Goal: Task Accomplishment & Management: Use online tool/utility

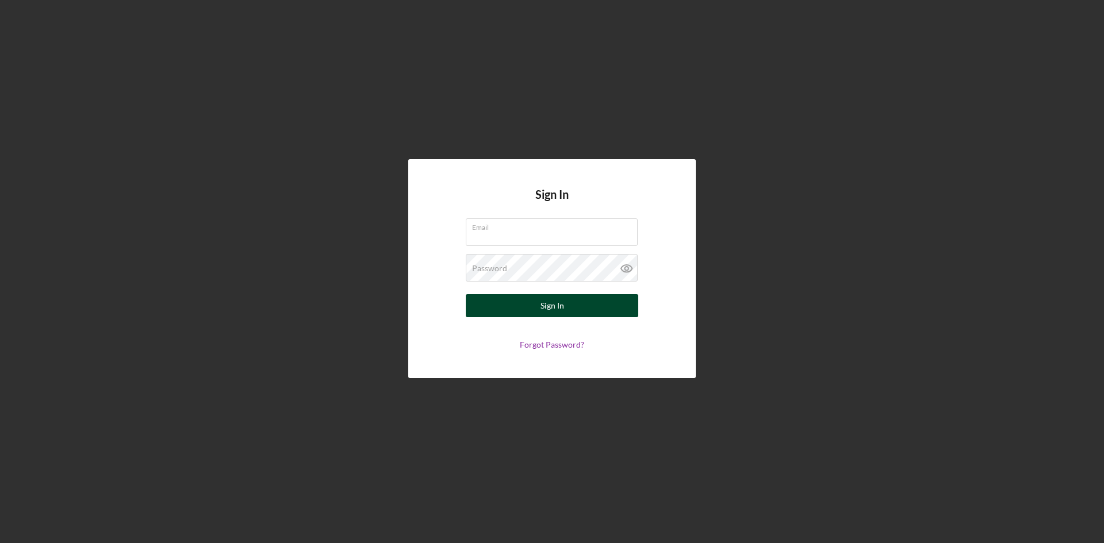
type input "[PERSON_NAME][EMAIL_ADDRESS][DOMAIN_NAME]"
click at [566, 300] on button "Sign In" at bounding box center [552, 305] width 173 height 23
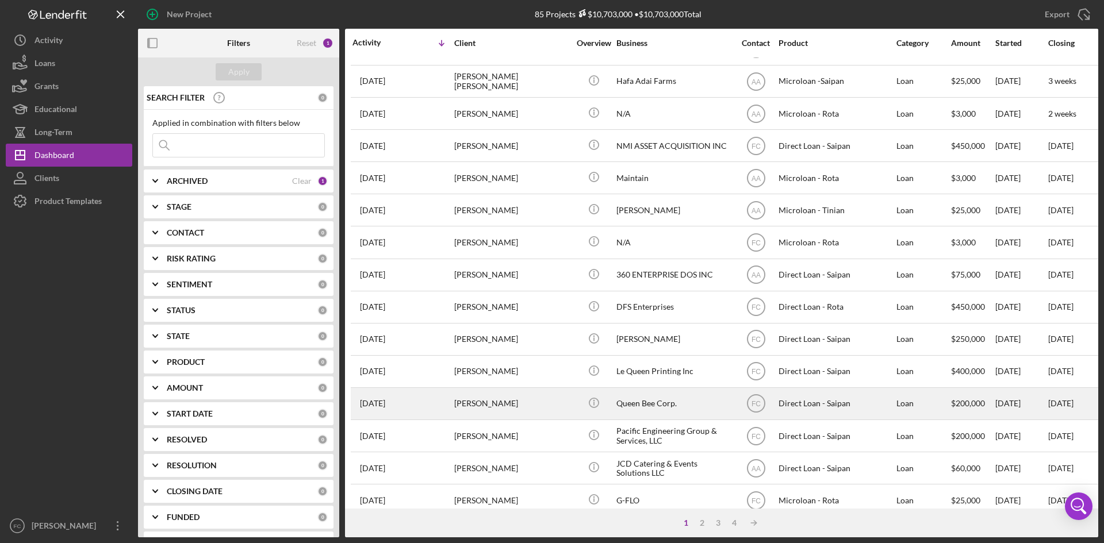
scroll to position [306, 0]
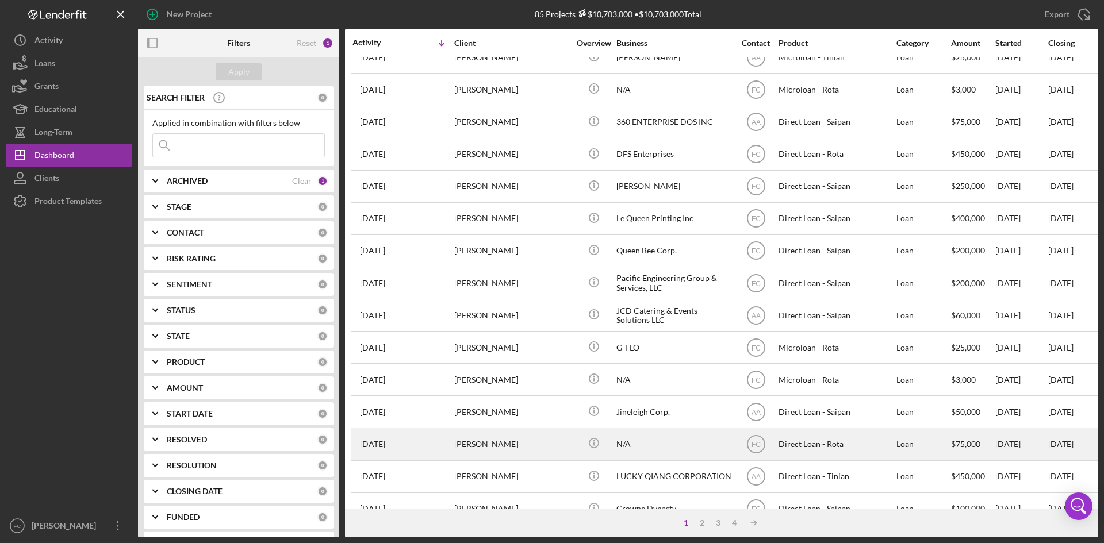
click at [523, 436] on div "[PERSON_NAME]" at bounding box center [511, 444] width 115 height 30
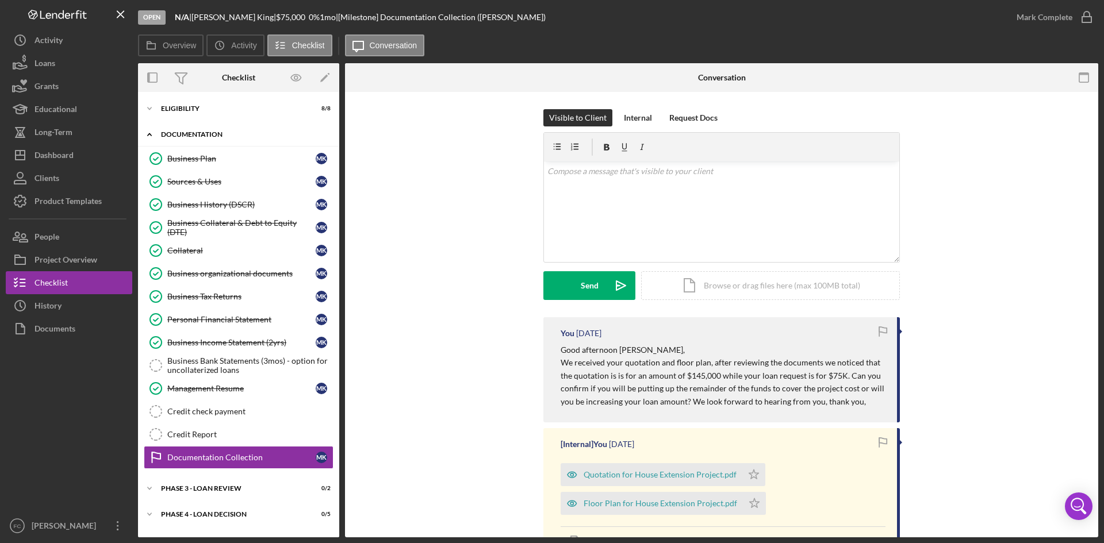
click at [200, 132] on div "Documentation" at bounding box center [243, 134] width 164 height 7
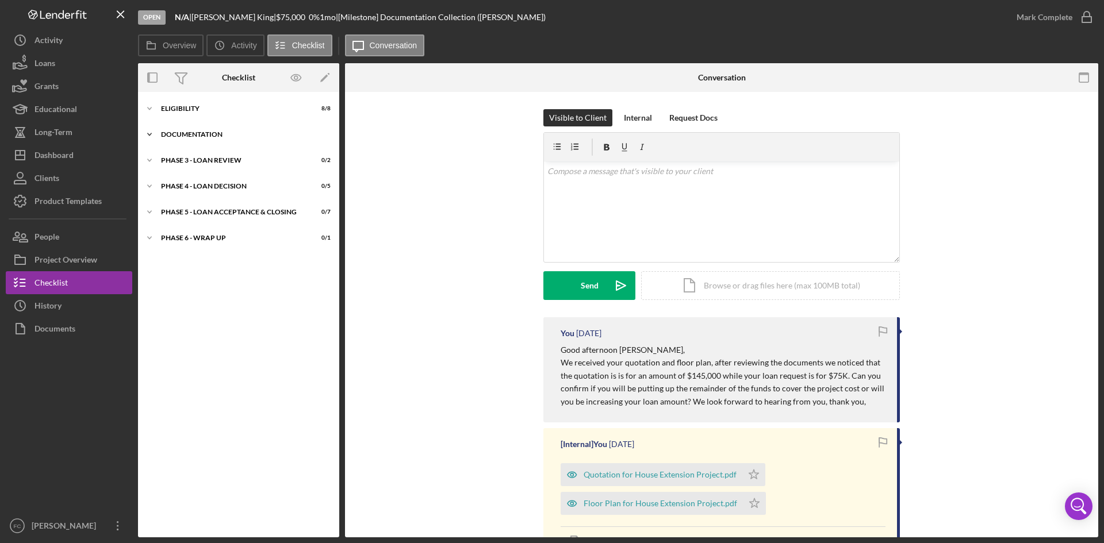
click at [200, 132] on div "Documentation" at bounding box center [243, 134] width 164 height 7
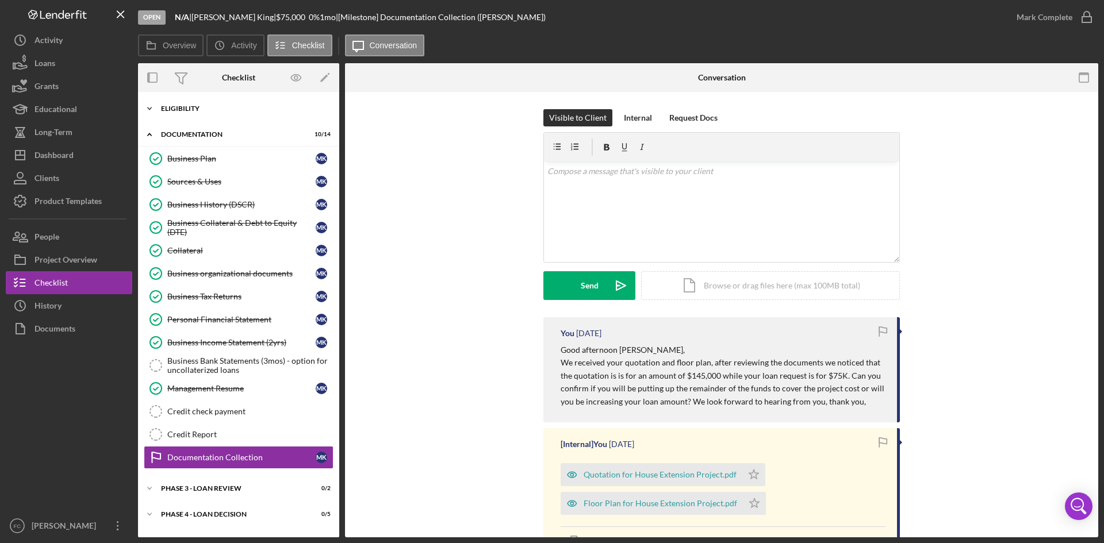
click at [222, 117] on div "Icon/Expander Eligibility 8 / 8" at bounding box center [238, 108] width 201 height 23
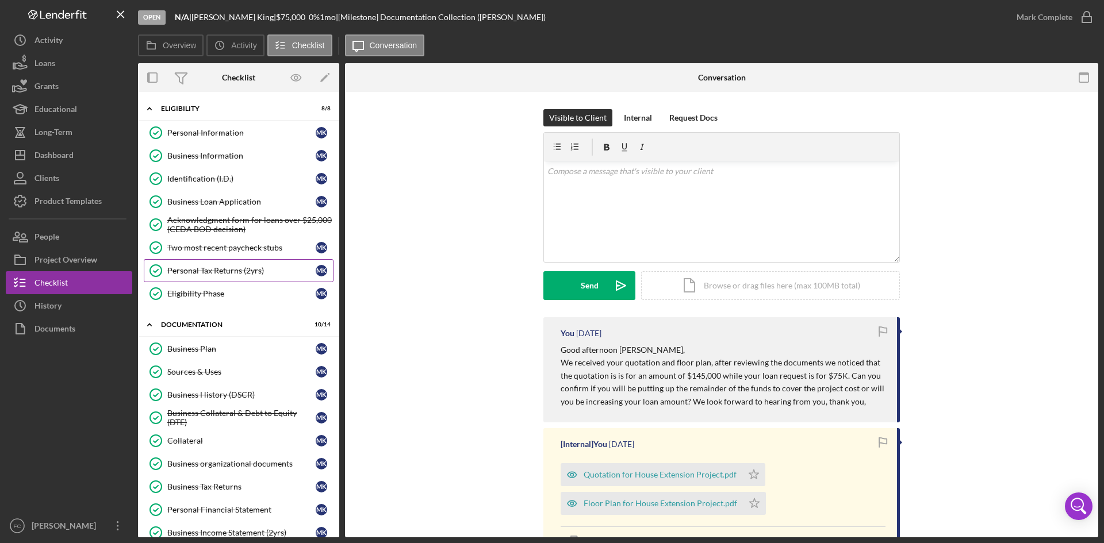
click at [247, 272] on div "Personal Tax Returns (2yrs)" at bounding box center [241, 270] width 148 height 9
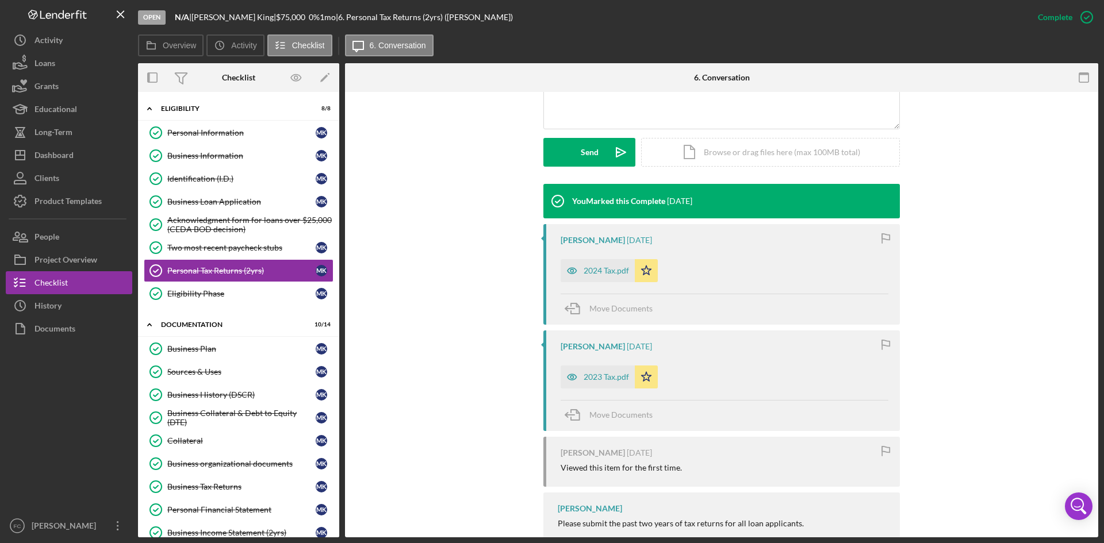
scroll to position [306, 0]
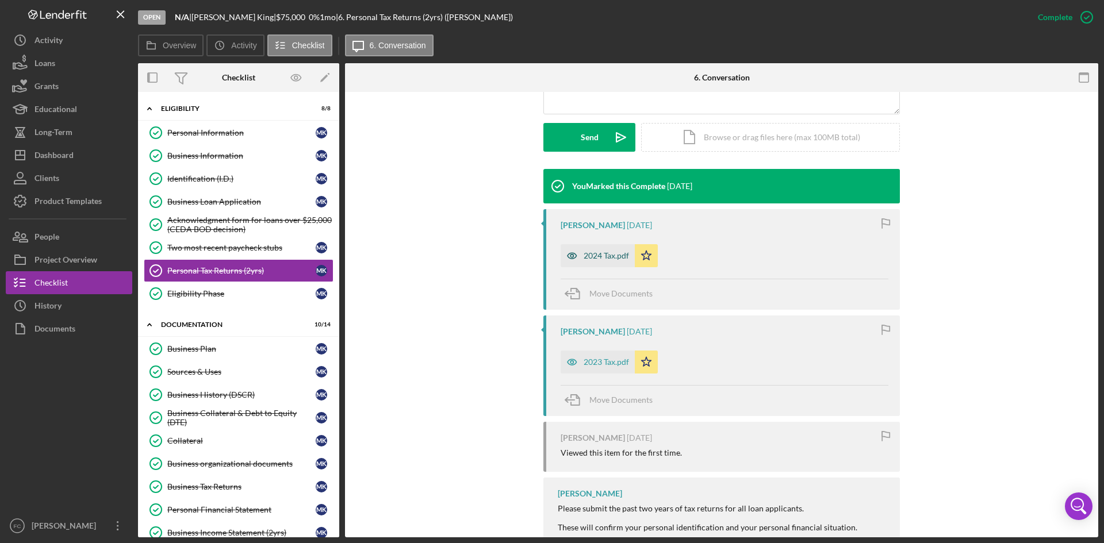
click at [596, 251] on div "2024 Tax.pdf" at bounding box center [606, 255] width 45 height 9
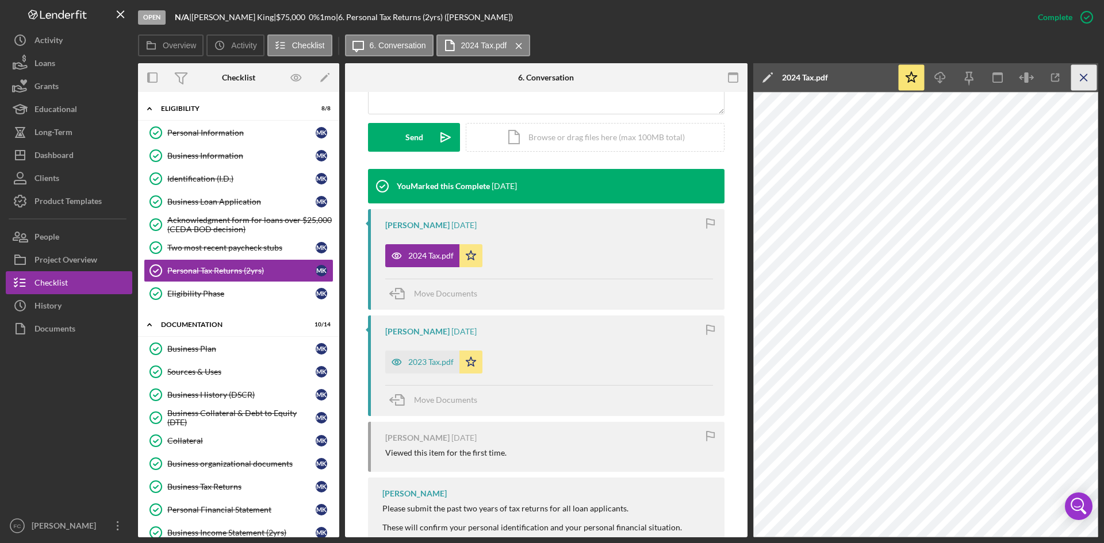
click at [1081, 73] on icon "Icon/Menu Close" at bounding box center [1084, 78] width 26 height 26
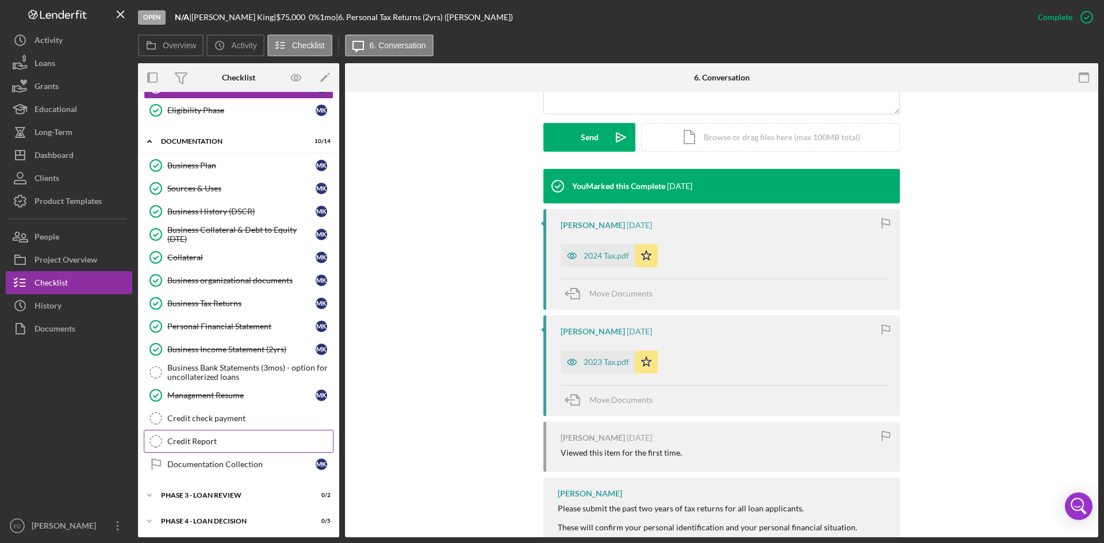
scroll to position [237, 0]
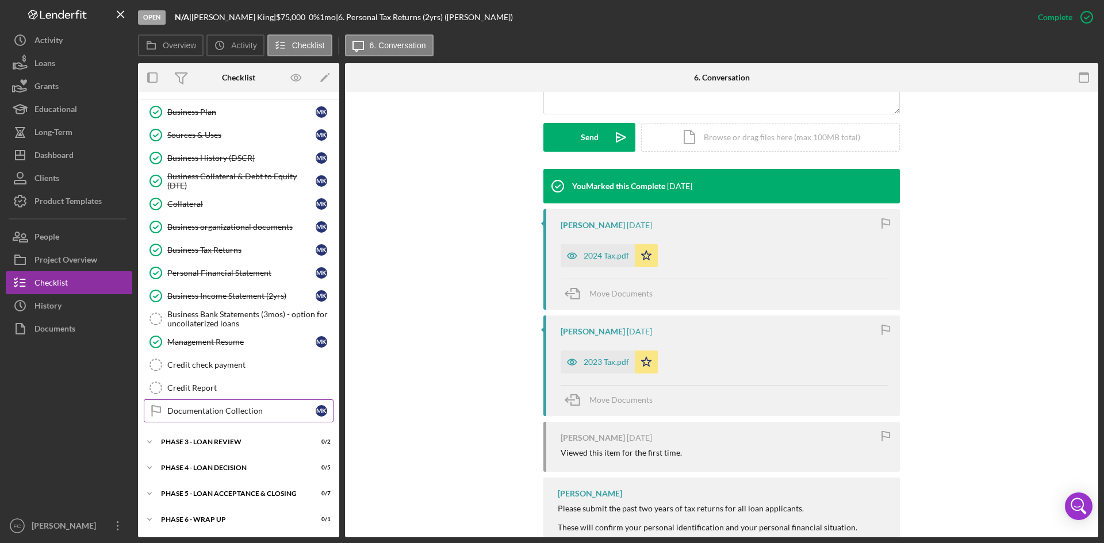
click at [246, 408] on div "Documentation Collection" at bounding box center [241, 411] width 148 height 9
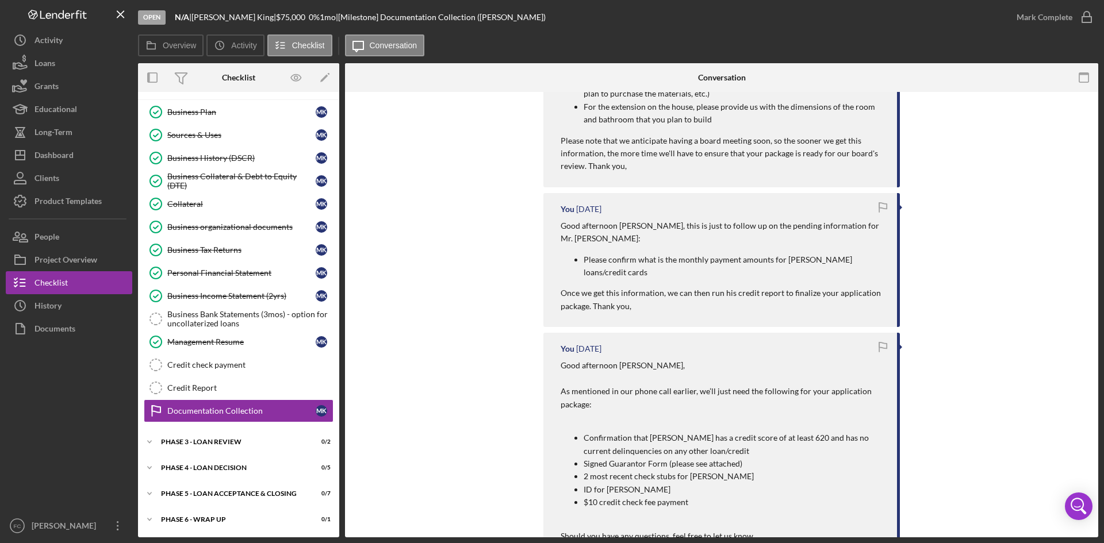
scroll to position [920, 0]
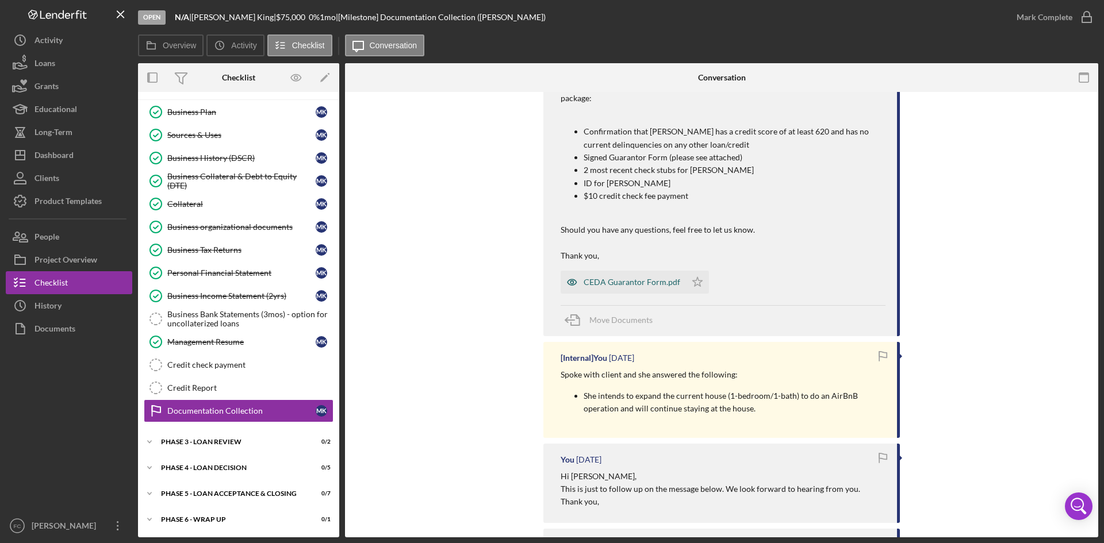
click at [622, 278] on div "CEDA Guarantor Form.pdf" at bounding box center [632, 282] width 97 height 9
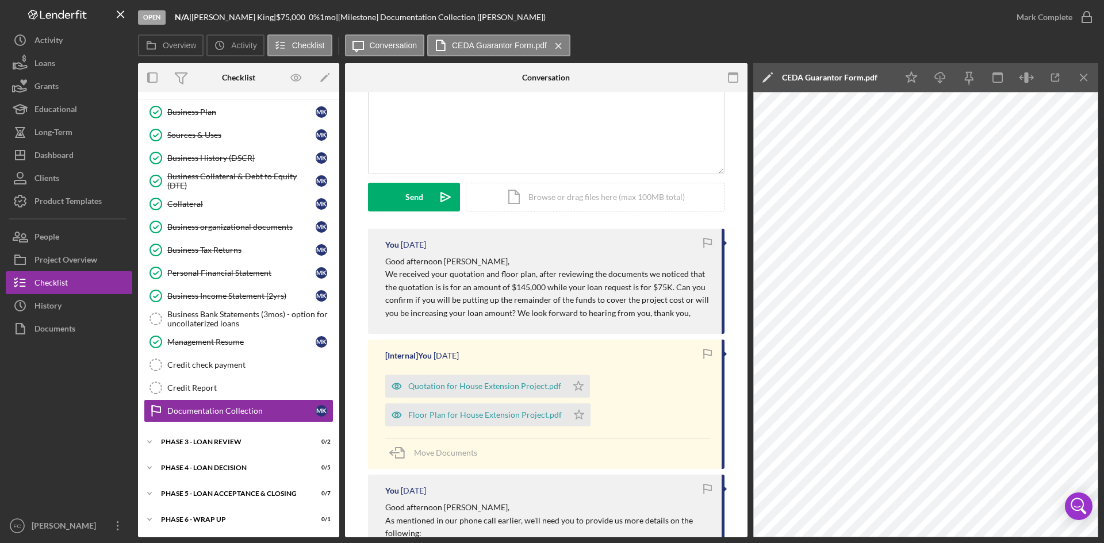
scroll to position [0, 0]
